Goal: Information Seeking & Learning: Learn about a topic

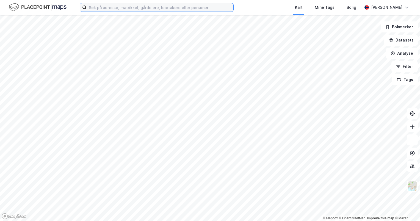
click at [190, 10] on input at bounding box center [159, 7] width 147 height 8
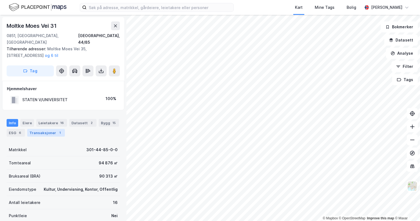
click at [51, 129] on div "Transaksjoner 1" at bounding box center [46, 133] width 38 height 8
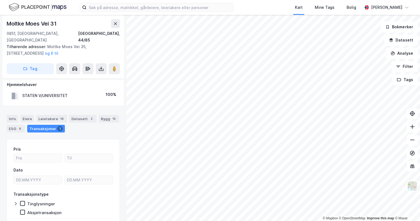
scroll to position [3, 0]
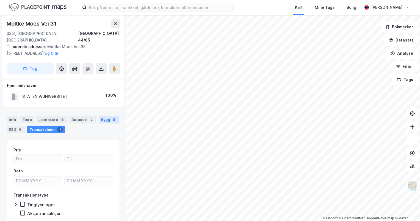
click at [99, 116] on div "Bygg 15" at bounding box center [109, 120] width 20 height 8
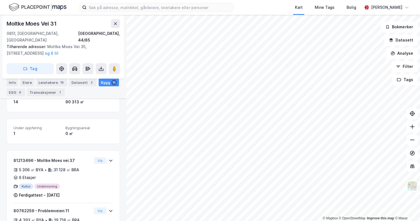
scroll to position [57, 0]
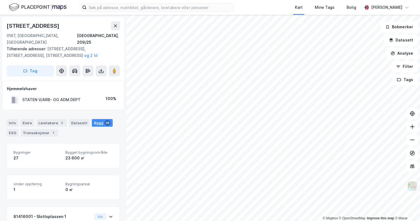
click at [250, 220] on html "Kart Mine Tags Bolig [PERSON_NAME] © Mapbox © OpenStreetMap Improve this map © …" at bounding box center [210, 110] width 420 height 221
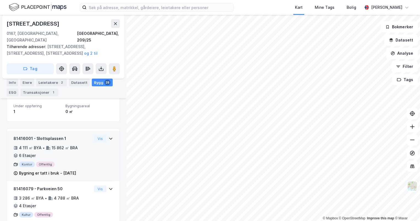
scroll to position [109, 0]
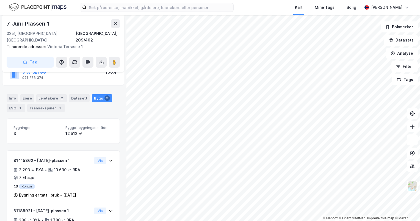
scroll to position [99, 0]
